Goal: Task Accomplishment & Management: Manage account settings

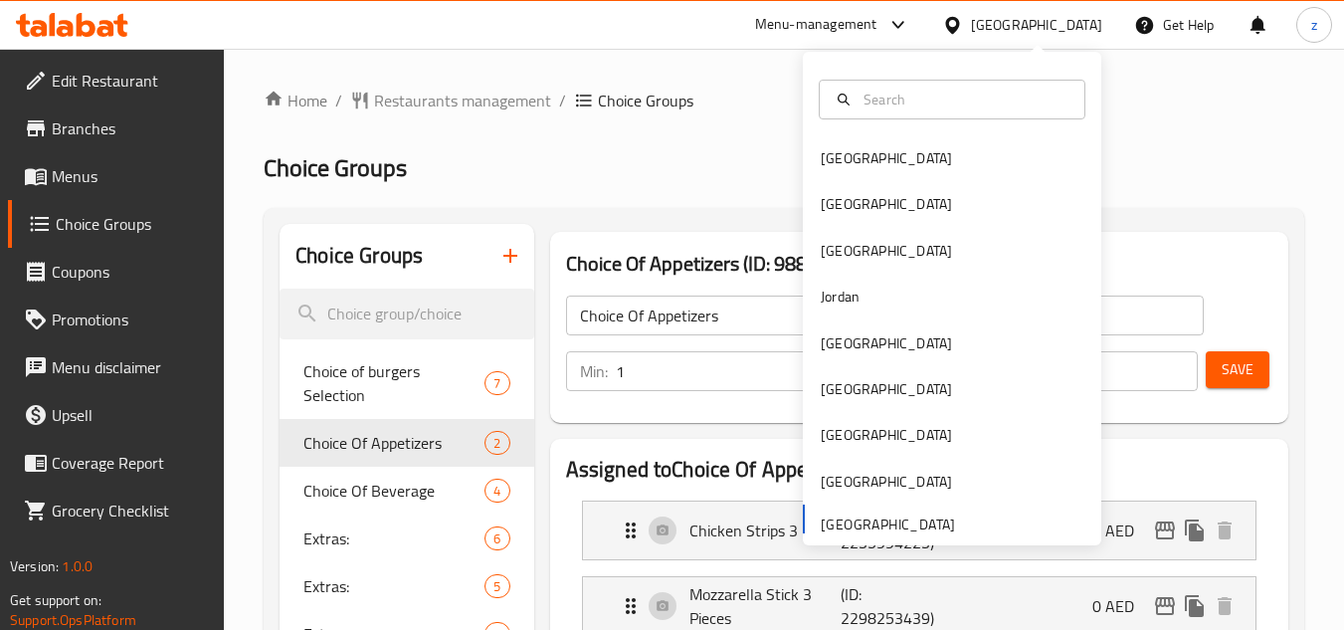
click at [891, 134] on div at bounding box center [952, 100] width 298 height 72
click at [888, 151] on div "[GEOGRAPHIC_DATA]" at bounding box center [952, 158] width 298 height 46
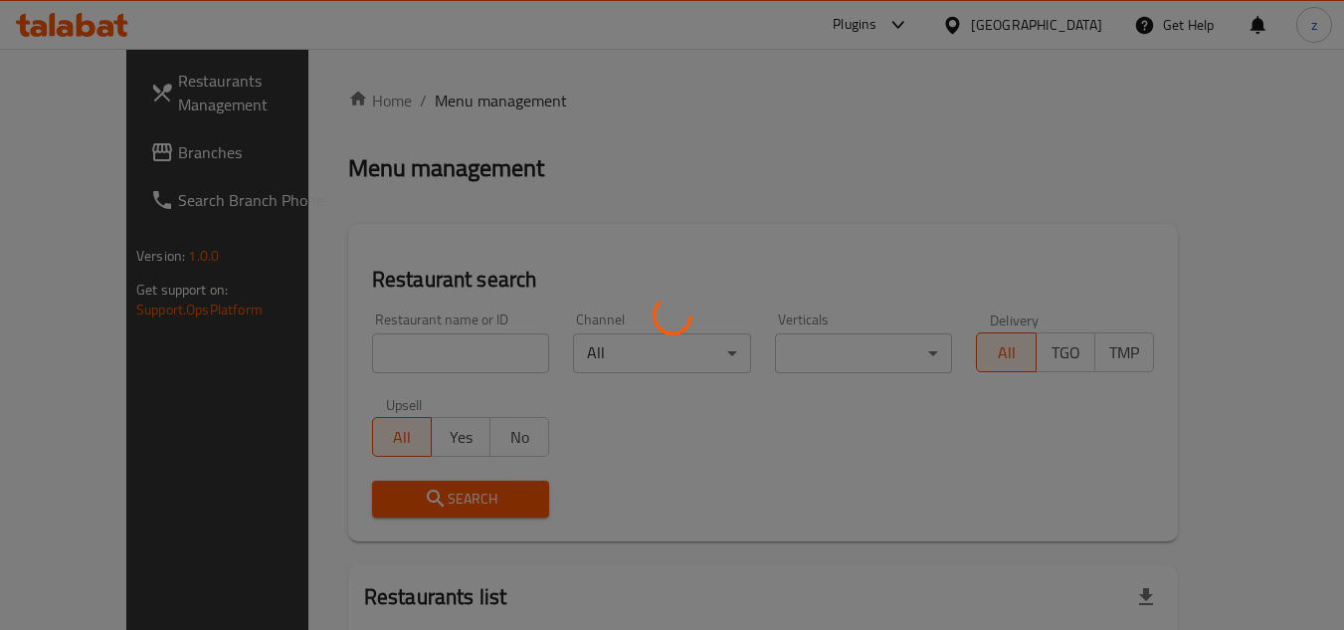
click at [1060, 109] on div at bounding box center [672, 315] width 1344 height 630
click at [1113, 99] on div at bounding box center [672, 315] width 1344 height 630
click at [1071, 22] on div at bounding box center [672, 315] width 1344 height 630
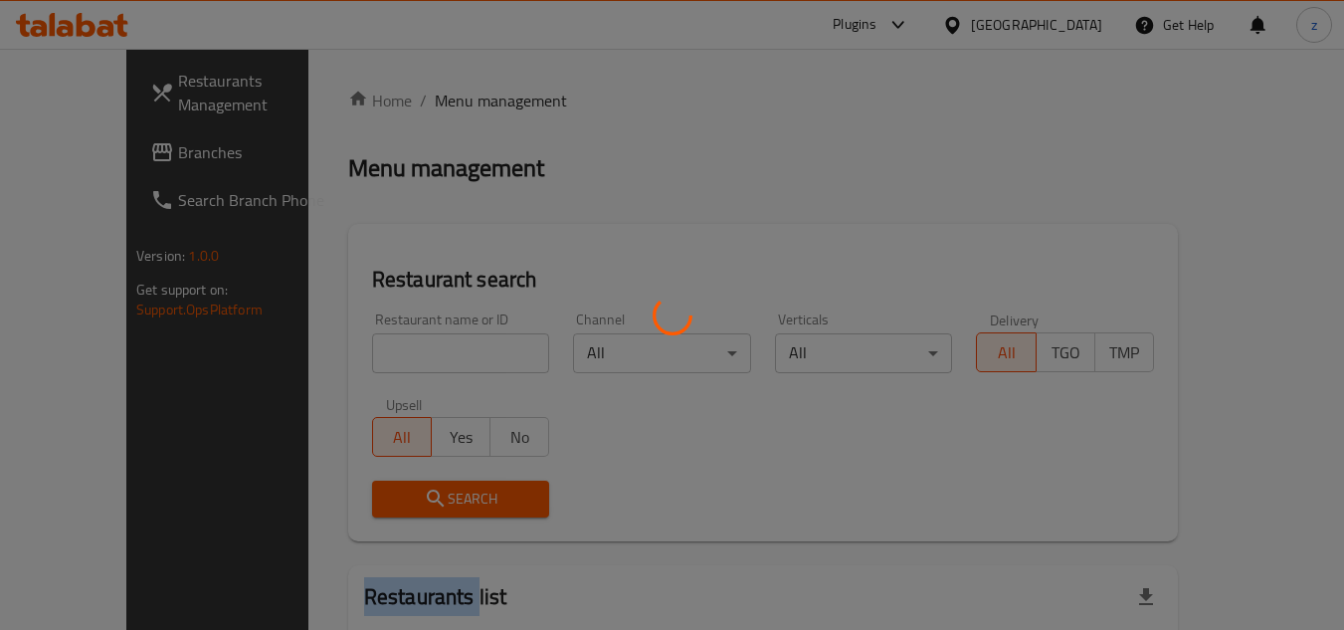
click at [1071, 22] on div at bounding box center [672, 315] width 1344 height 630
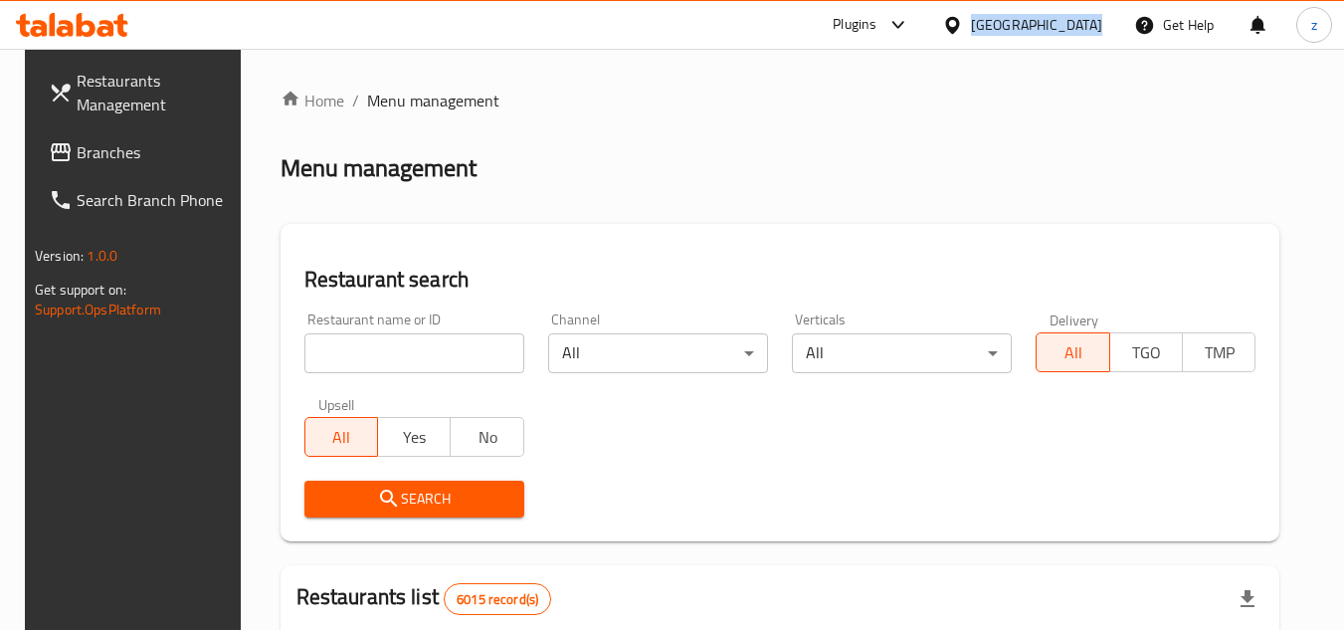
click at [1071, 22] on div "[GEOGRAPHIC_DATA]" at bounding box center [1036, 25] width 131 height 22
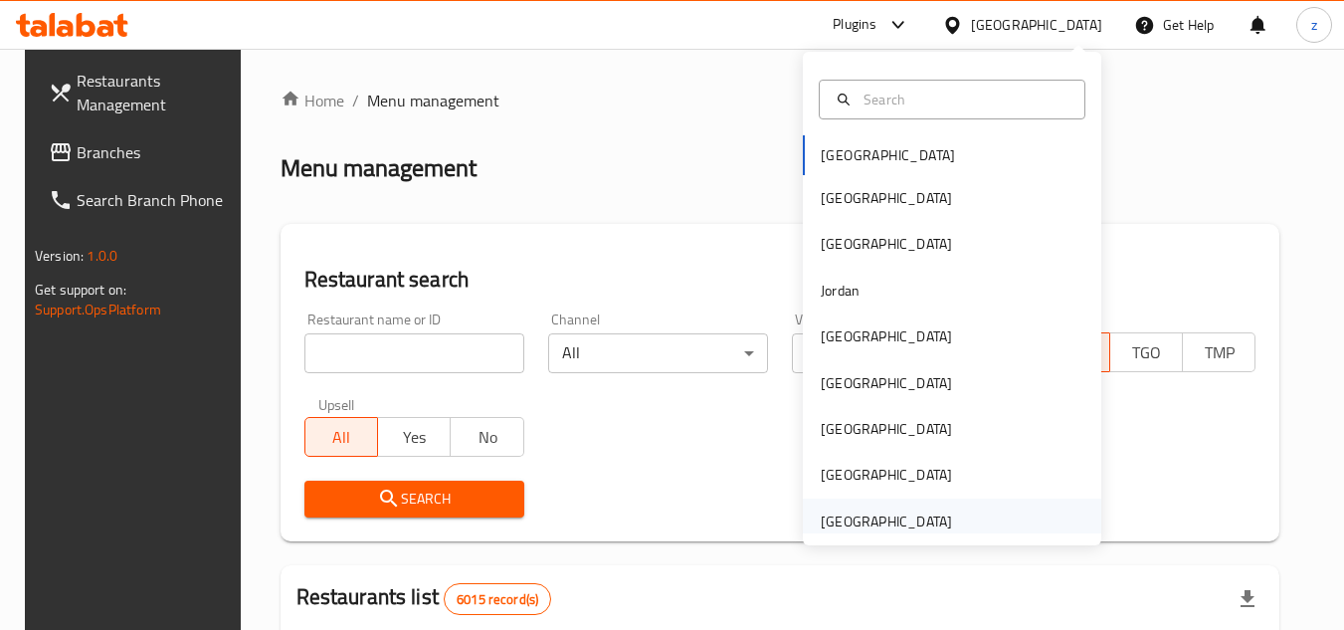
click at [879, 521] on div "[GEOGRAPHIC_DATA]" at bounding box center [886, 521] width 131 height 22
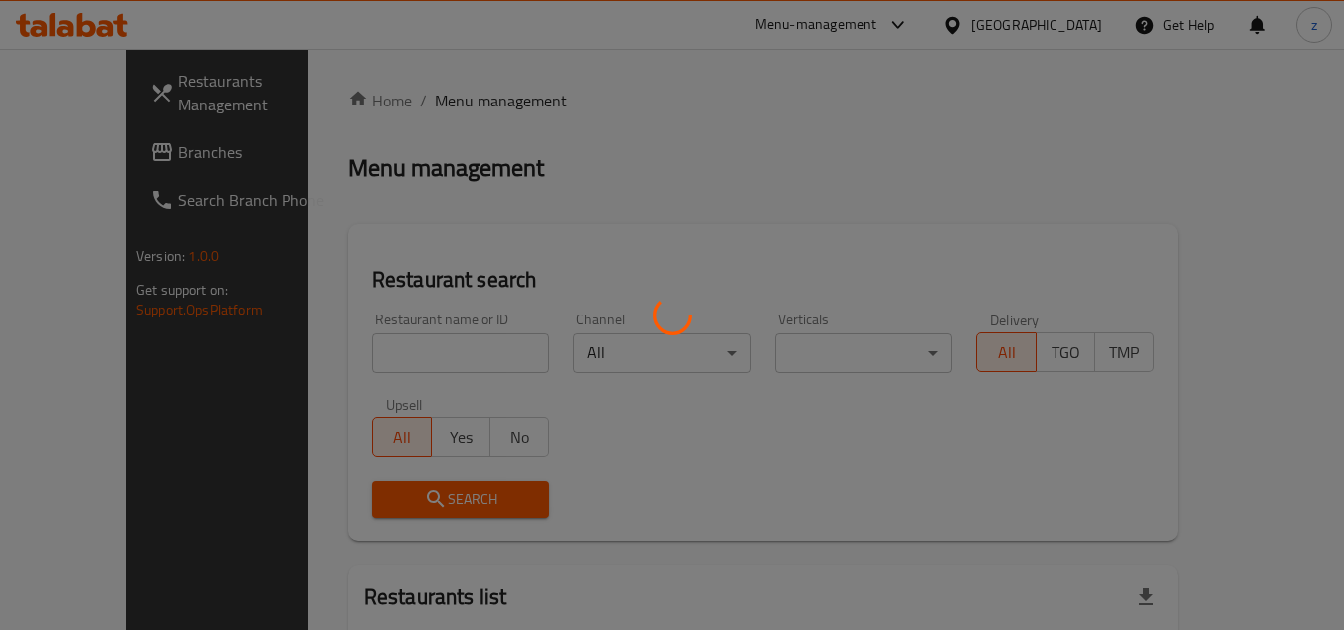
click at [592, 61] on div at bounding box center [672, 315] width 1344 height 630
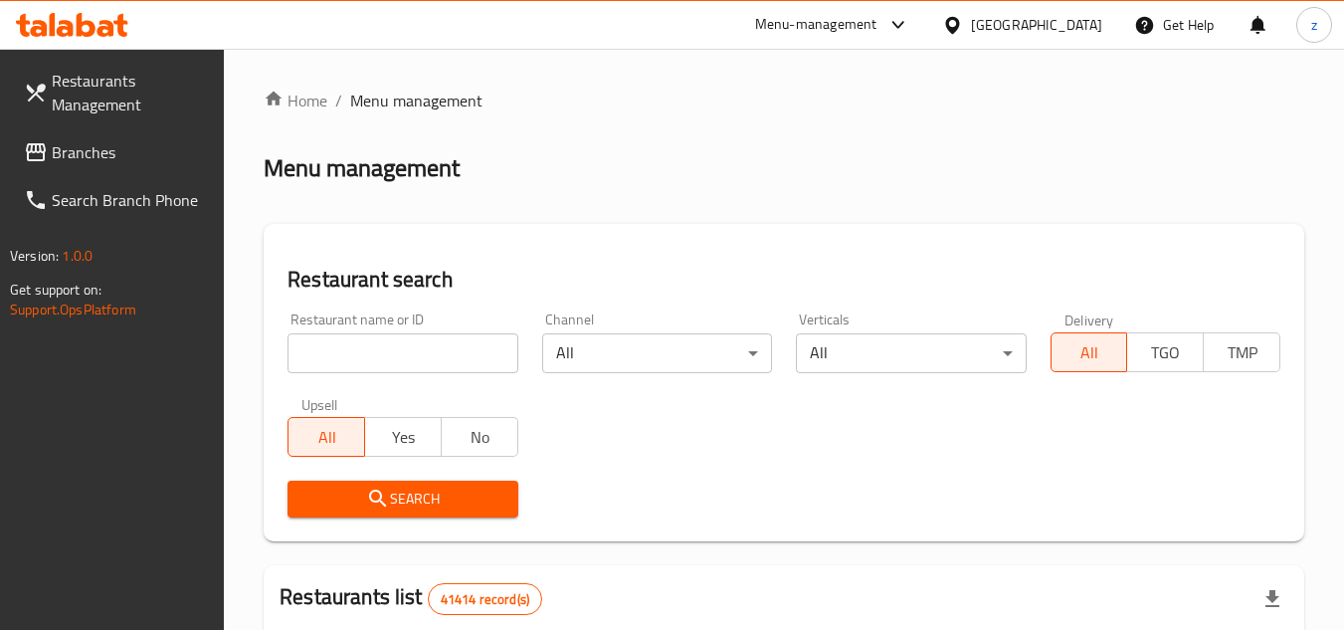
click at [77, 161] on span "Branches" at bounding box center [130, 152] width 157 height 24
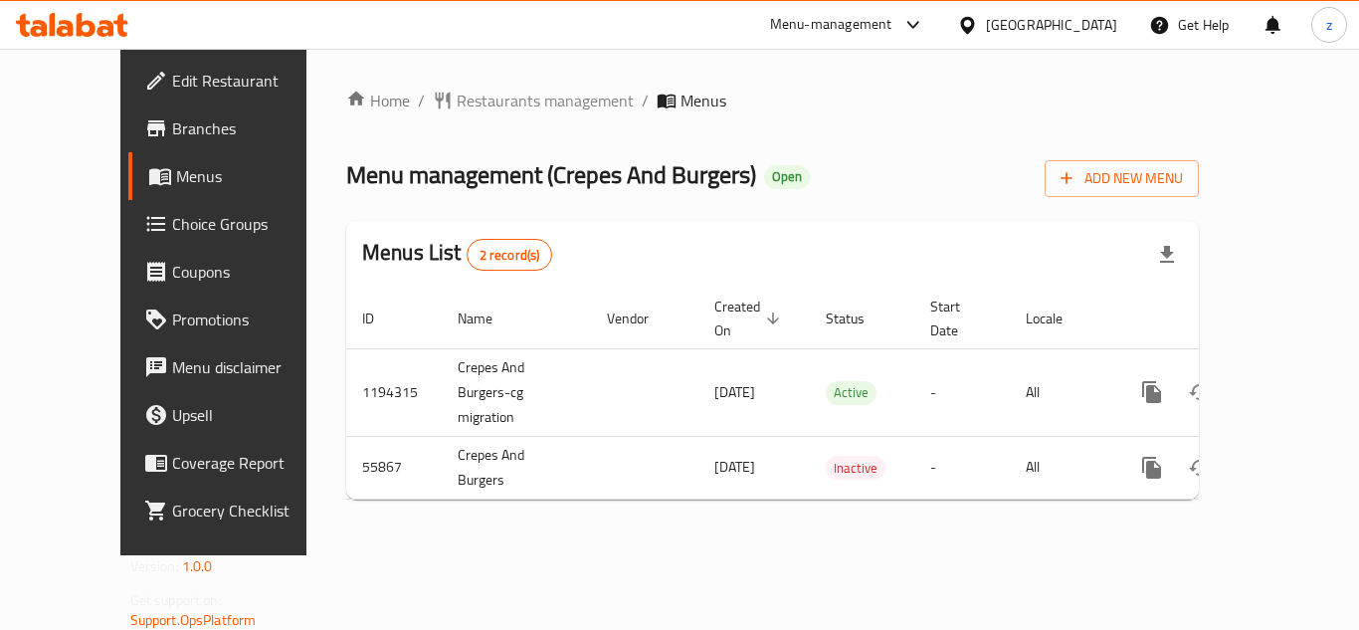
click at [172, 231] on span "Choice Groups" at bounding box center [251, 224] width 159 height 24
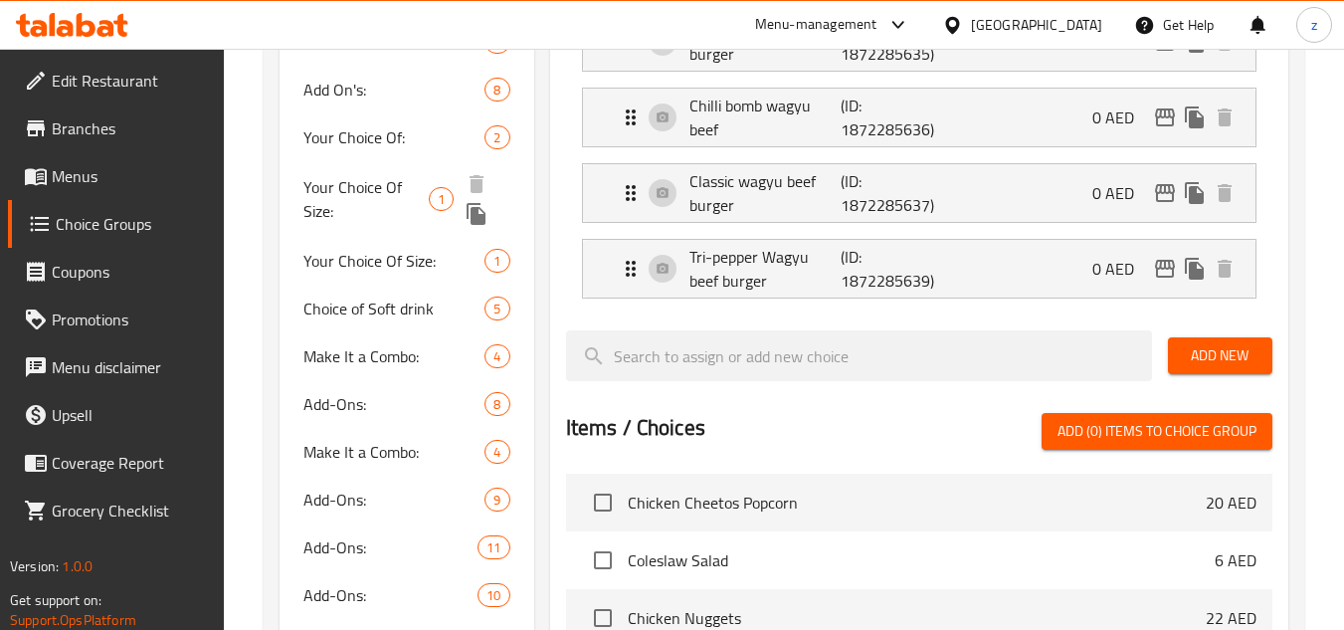
scroll to position [1094, 0]
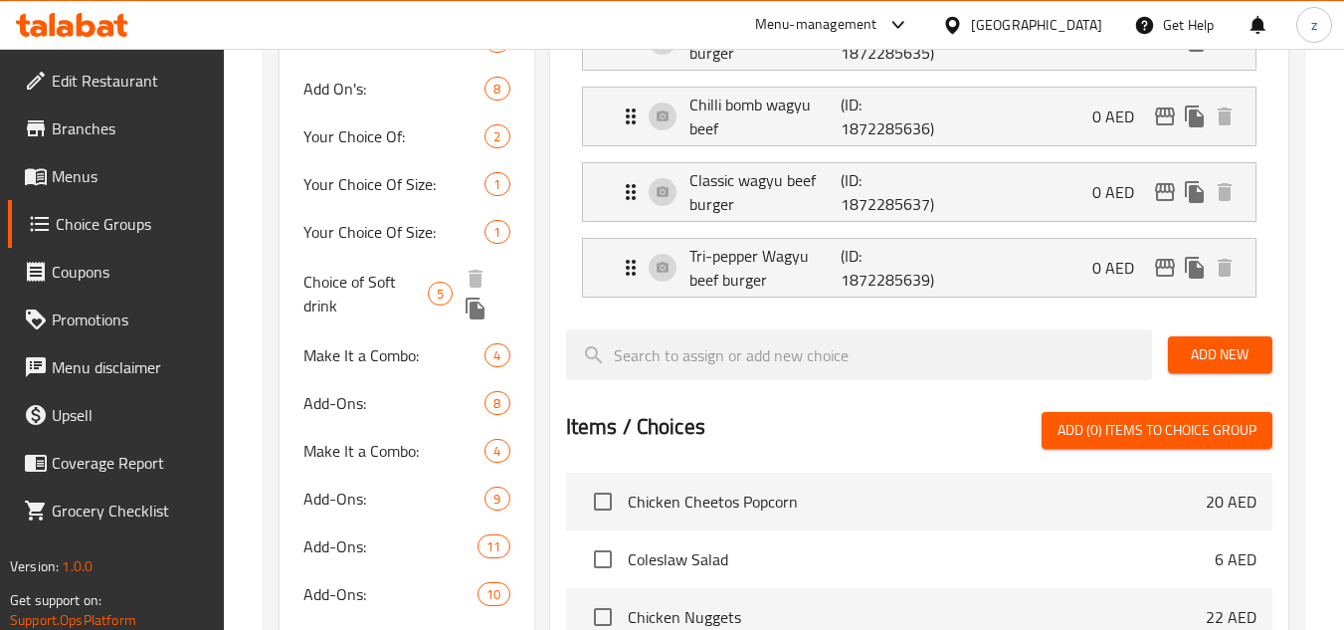
click at [386, 293] on span "Choice of Soft drink" at bounding box center [365, 294] width 124 height 48
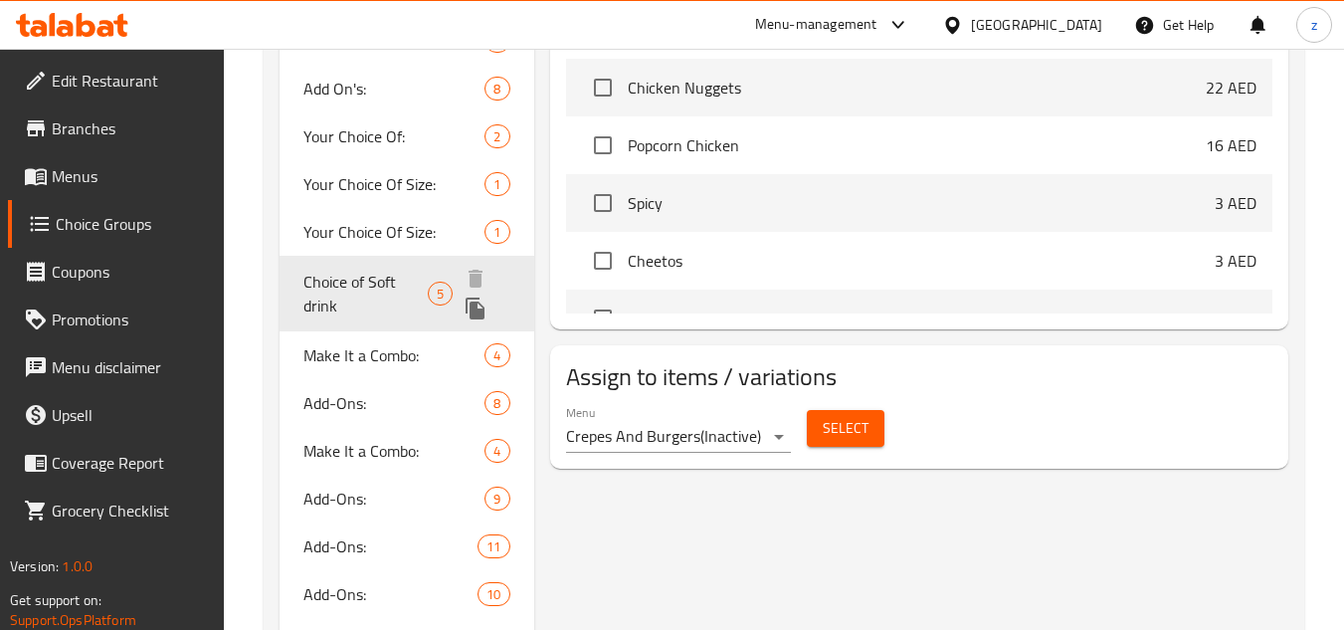
type input "Choice of Soft drink"
type input "اختيار مشروب غازي"
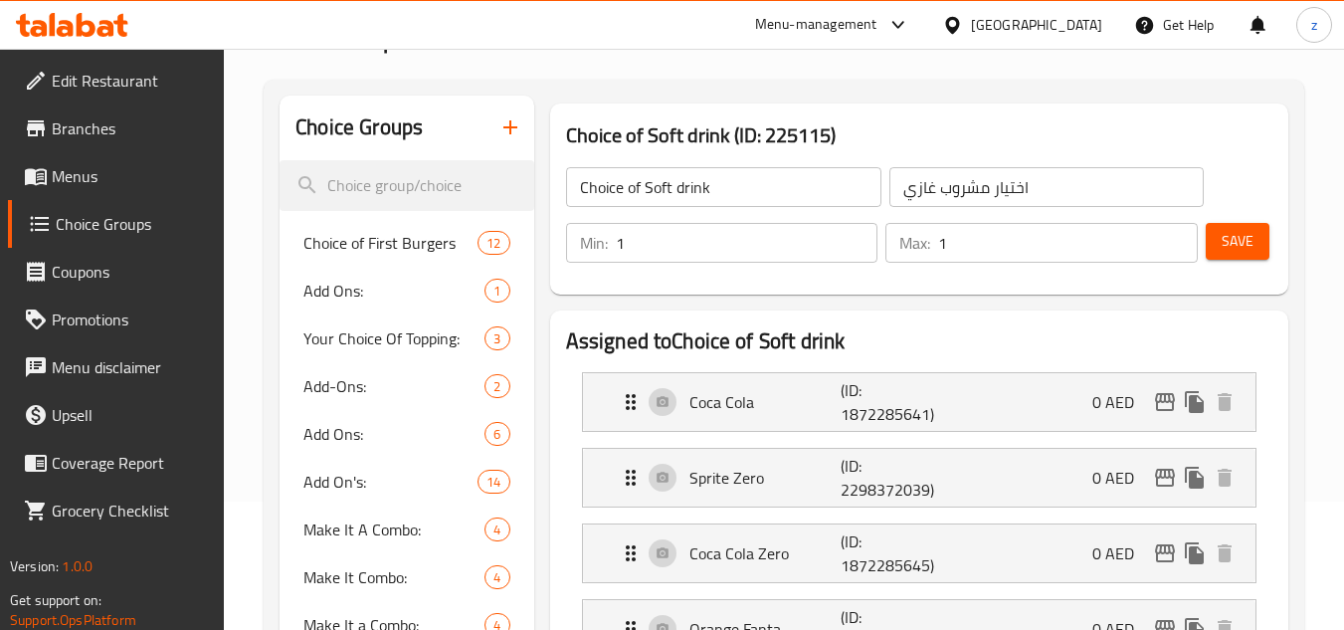
scroll to position [0, 0]
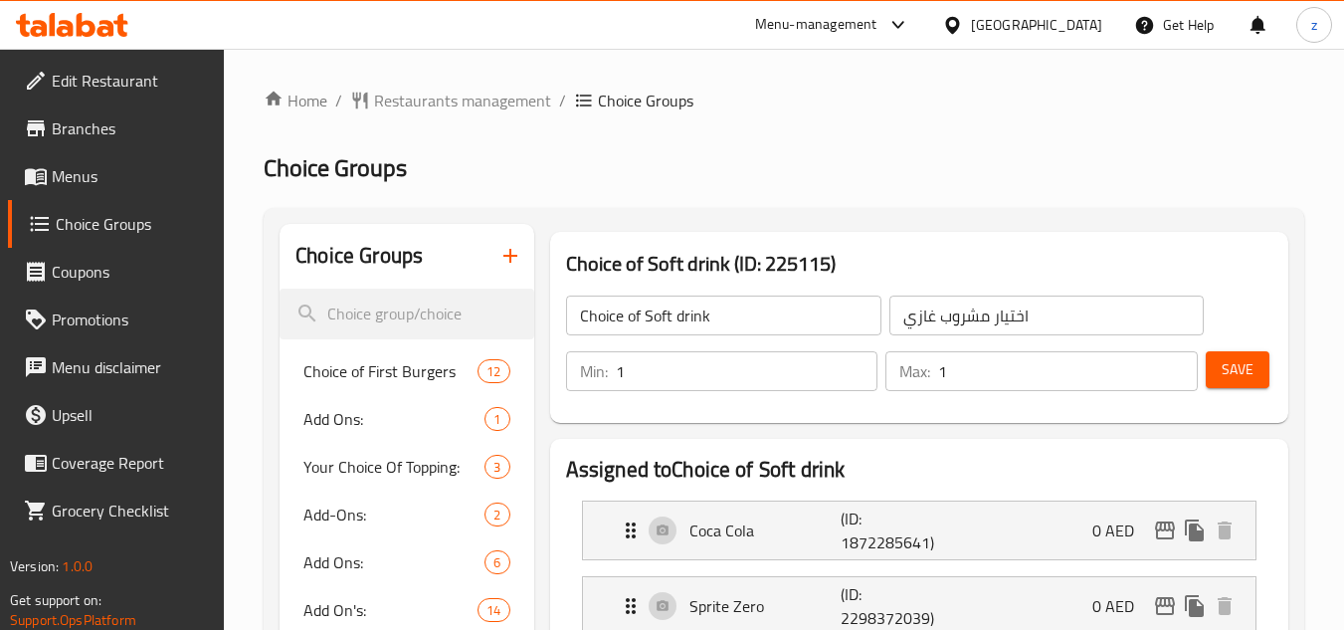
drag, startPoint x: 1299, startPoint y: 158, endPoint x: 1008, endPoint y: 95, distance: 298.4
click at [1299, 158] on h2 "Choice Groups" at bounding box center [784, 168] width 1041 height 32
